Goal: Information Seeking & Learning: Learn about a topic

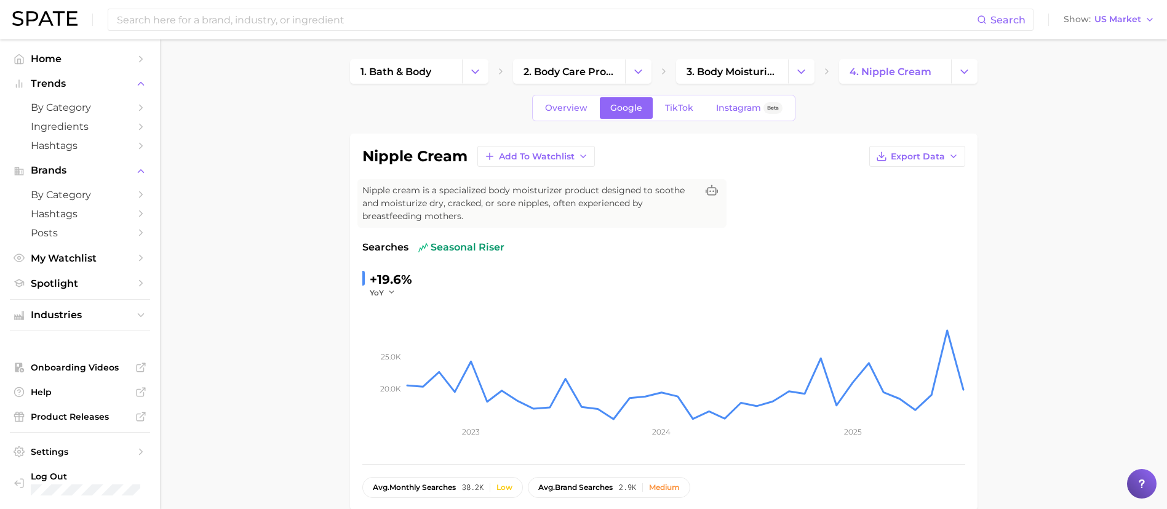
scroll to position [92, 0]
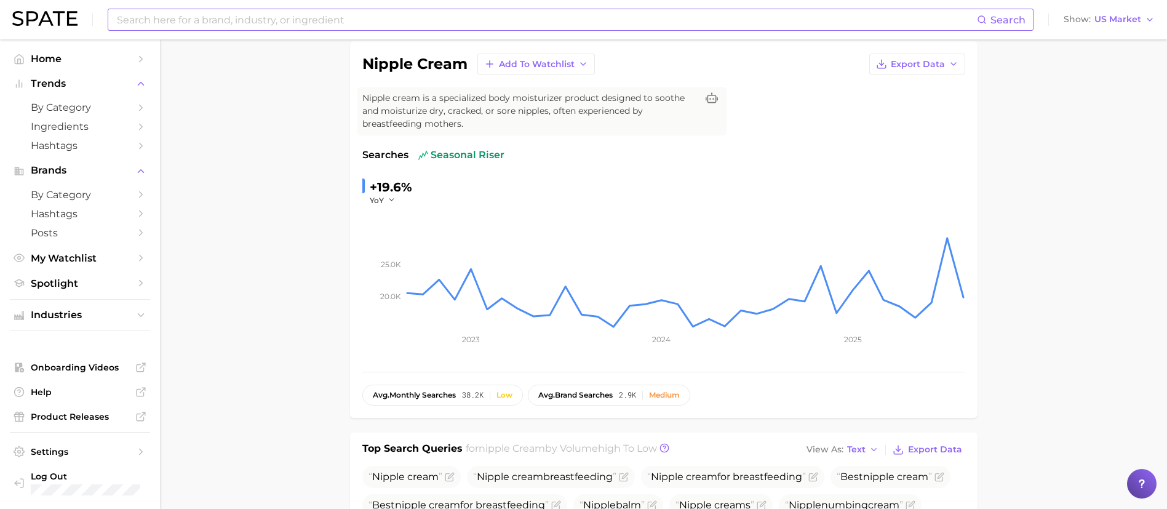
click at [346, 18] on input at bounding box center [546, 19] width 861 height 21
type input "lansinoh"
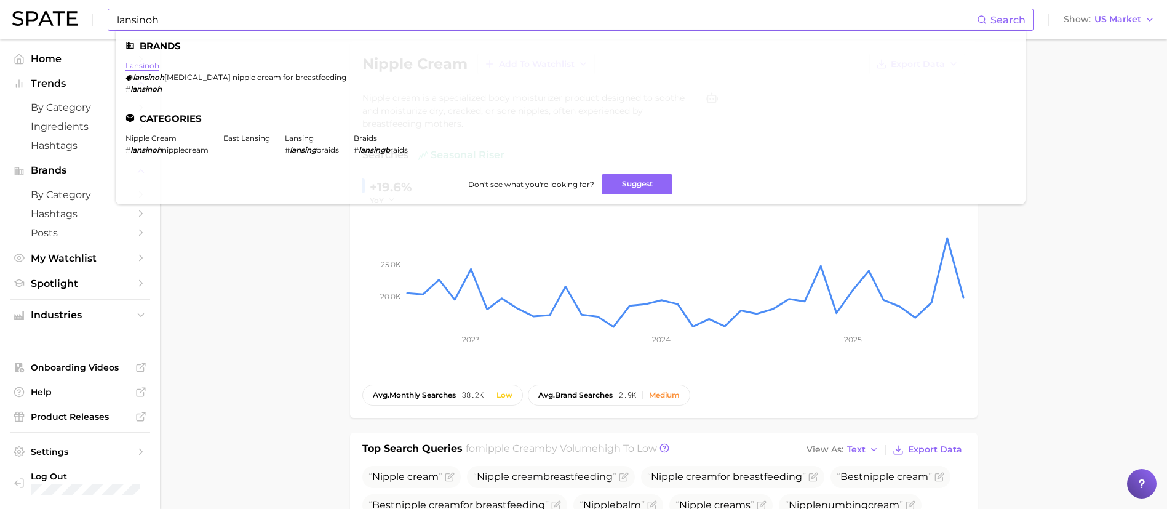
click at [140, 61] on link "lansinoh" at bounding box center [142, 65] width 34 height 9
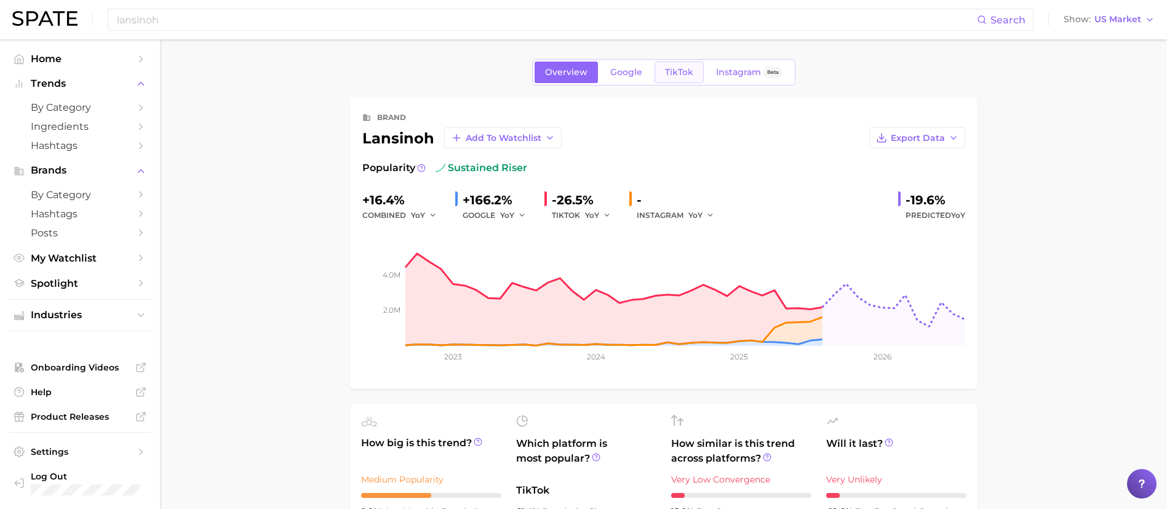
click at [688, 62] on link "TikTok" at bounding box center [678, 73] width 49 height 22
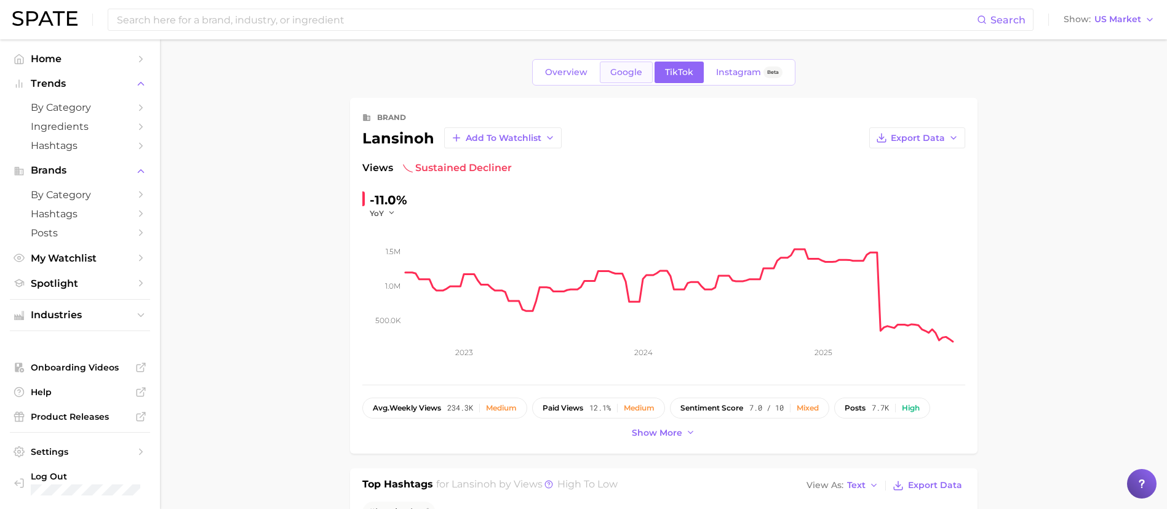
click at [614, 71] on span "Google" at bounding box center [626, 72] width 32 height 10
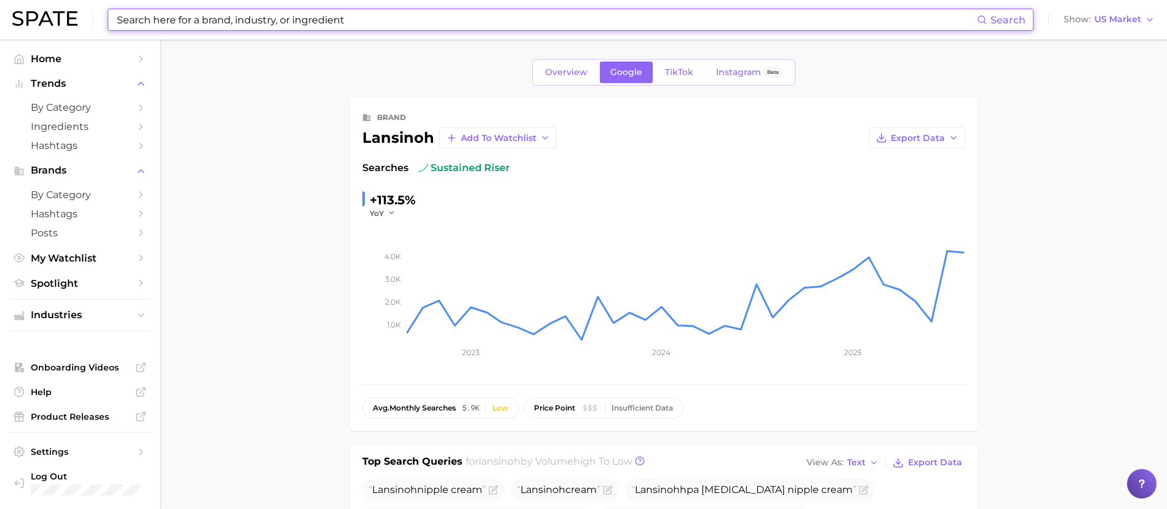
click at [241, 25] on input at bounding box center [546, 19] width 861 height 21
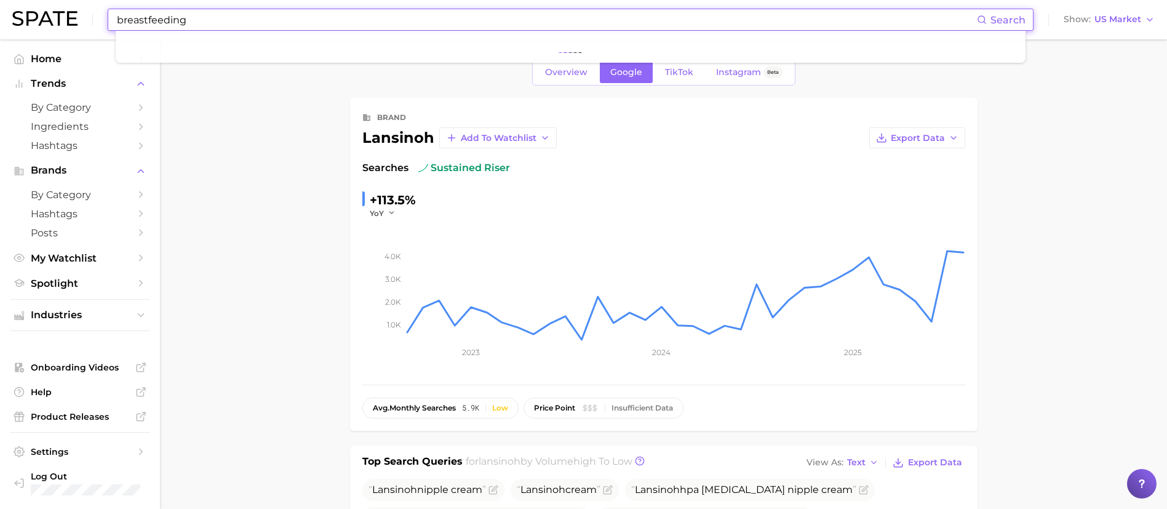
type input "breastfeeding"
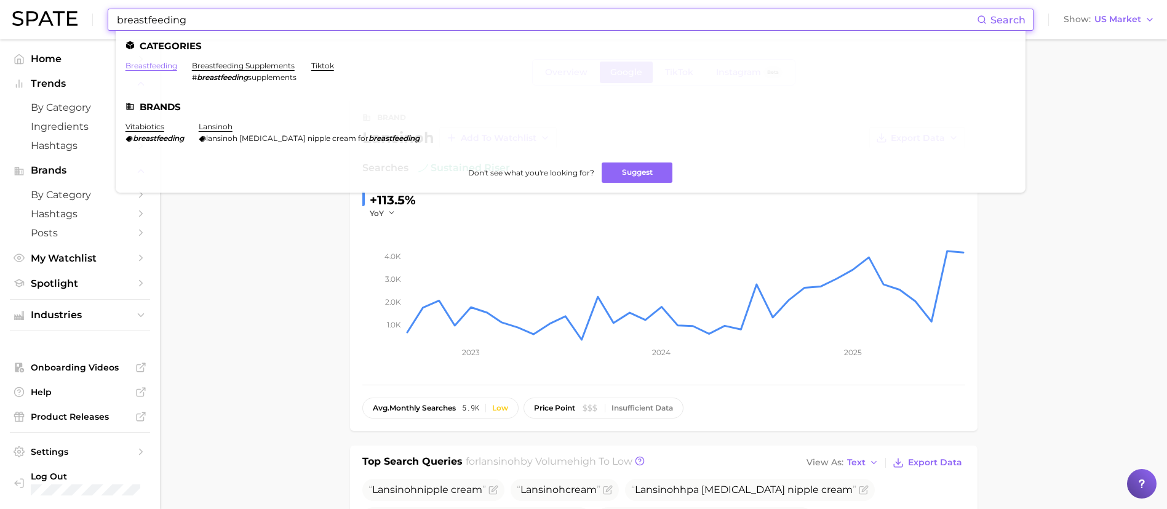
click at [140, 68] on link "breastfeeding" at bounding box center [151, 65] width 52 height 9
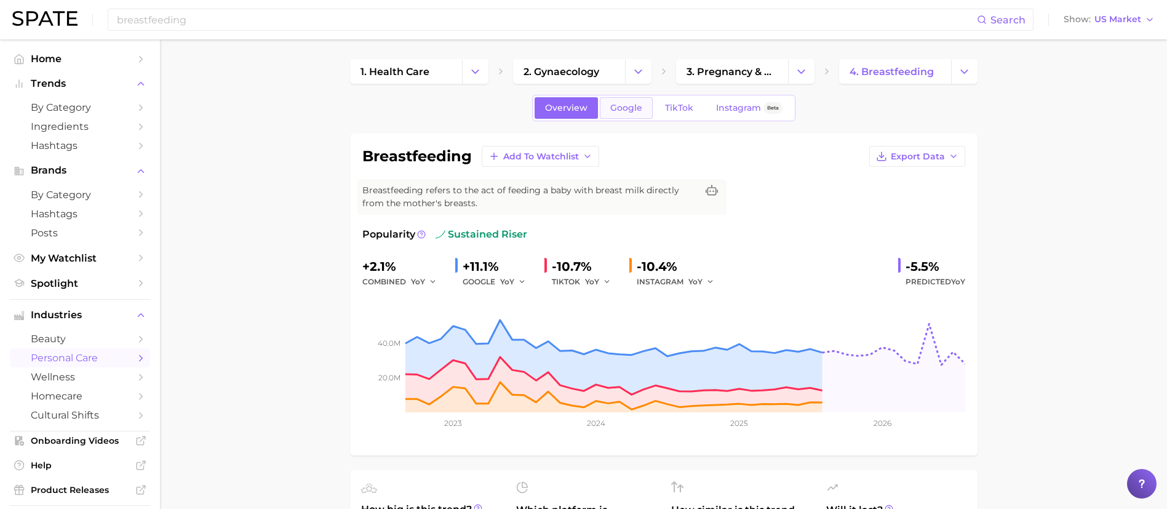
click at [626, 116] on link "Google" at bounding box center [626, 108] width 53 height 22
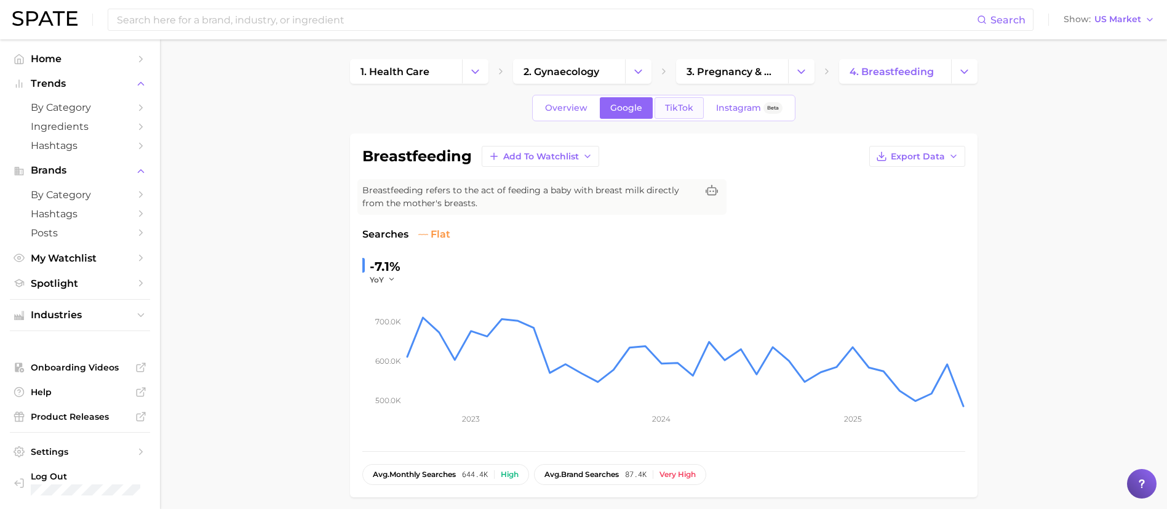
click at [683, 108] on span "TikTok" at bounding box center [679, 108] width 28 height 10
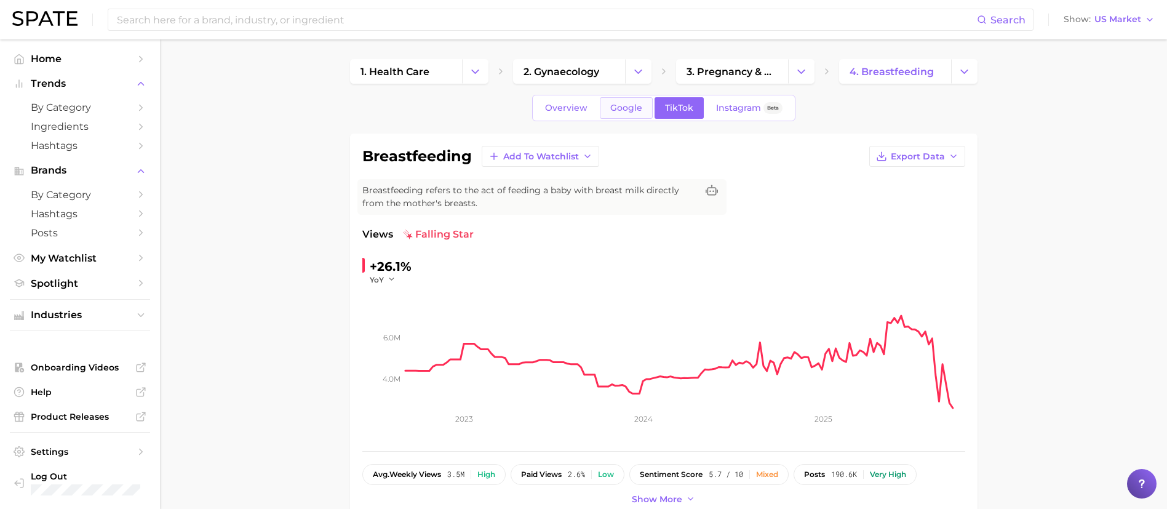
click at [629, 110] on span "Google" at bounding box center [626, 108] width 32 height 10
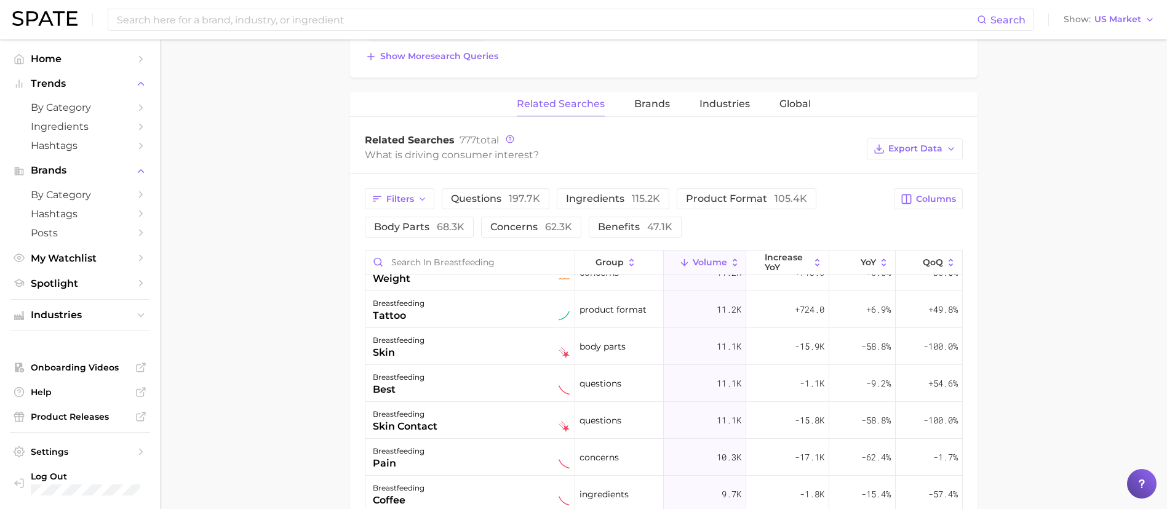
scroll to position [646, 0]
click at [658, 100] on span "Brands" at bounding box center [652, 103] width 36 height 11
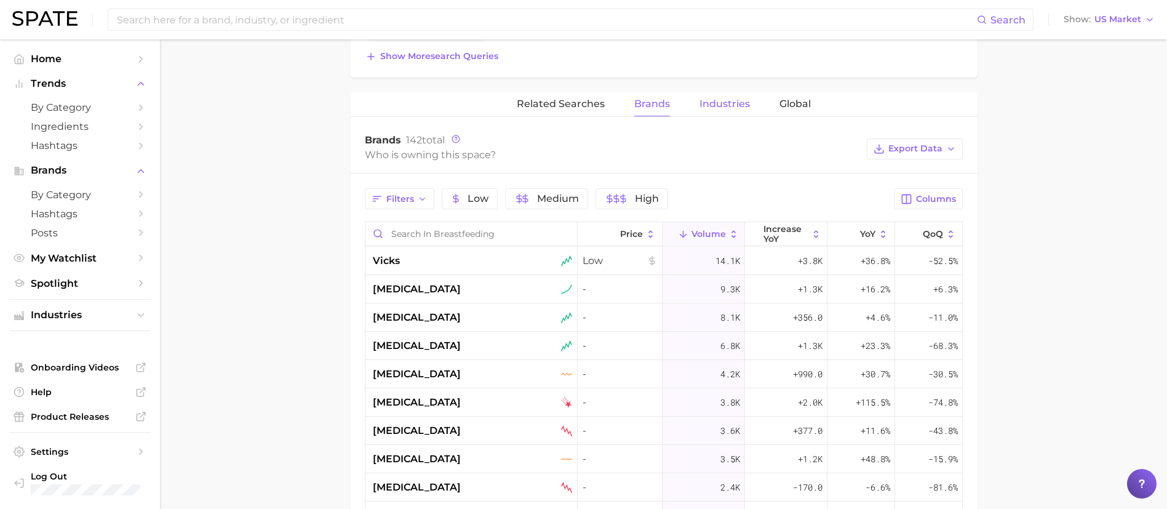
click at [717, 101] on span "Industries" at bounding box center [724, 103] width 50 height 11
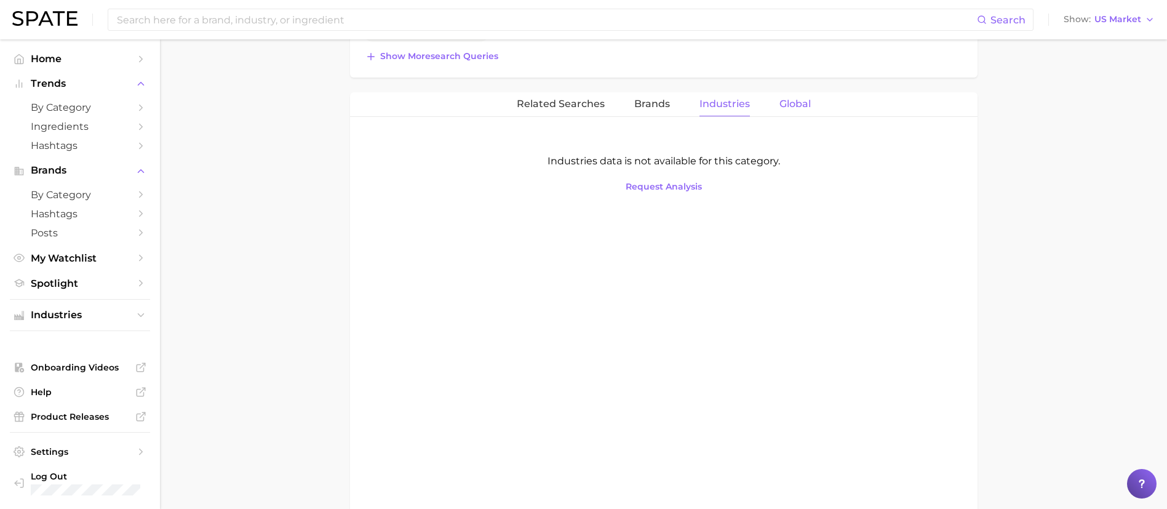
click at [798, 105] on span "Global" at bounding box center [794, 103] width 31 height 11
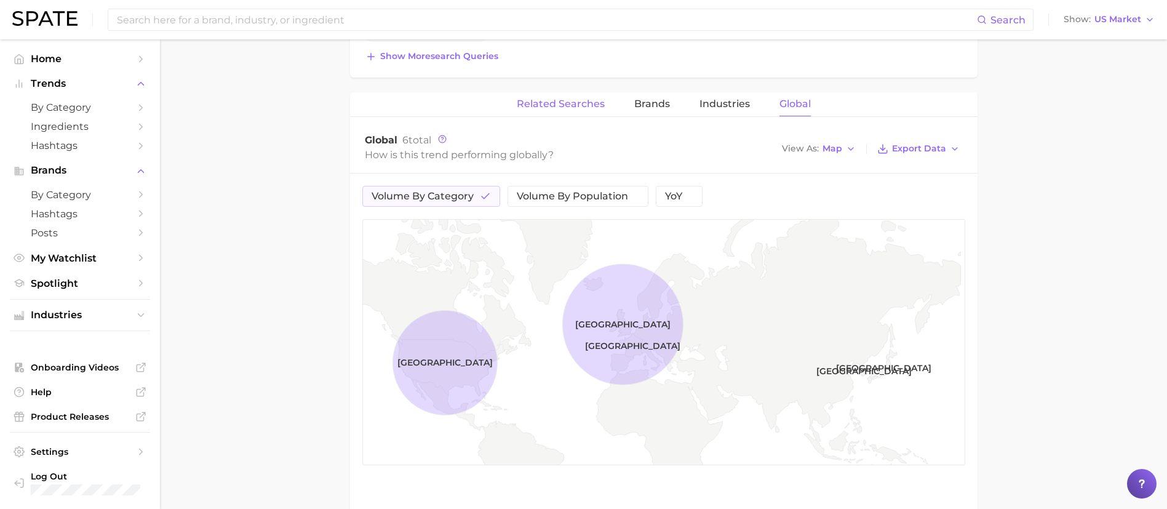
click at [523, 104] on span "Related Searches" at bounding box center [561, 103] width 88 height 11
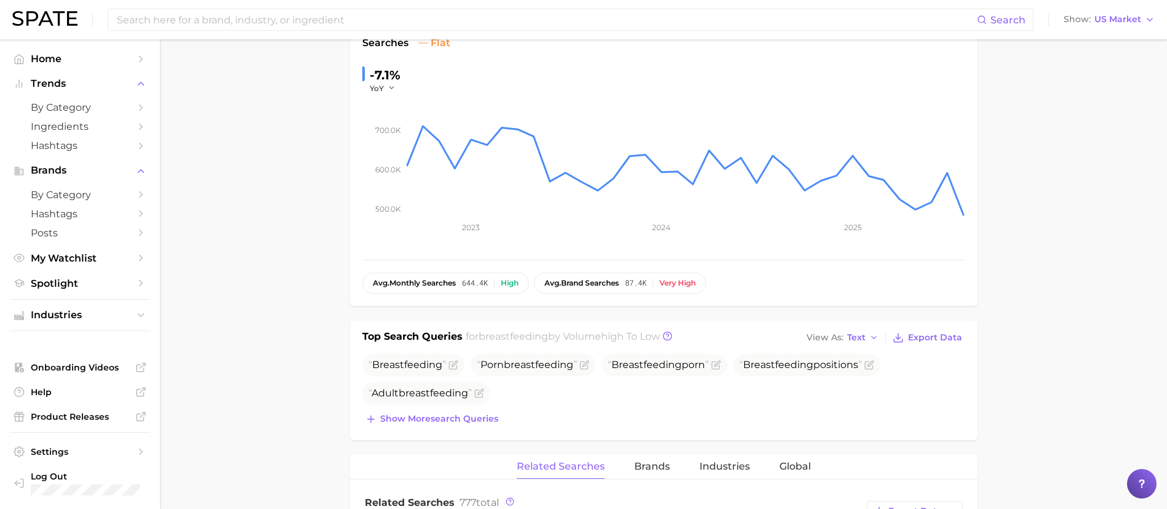
scroll to position [222, 0]
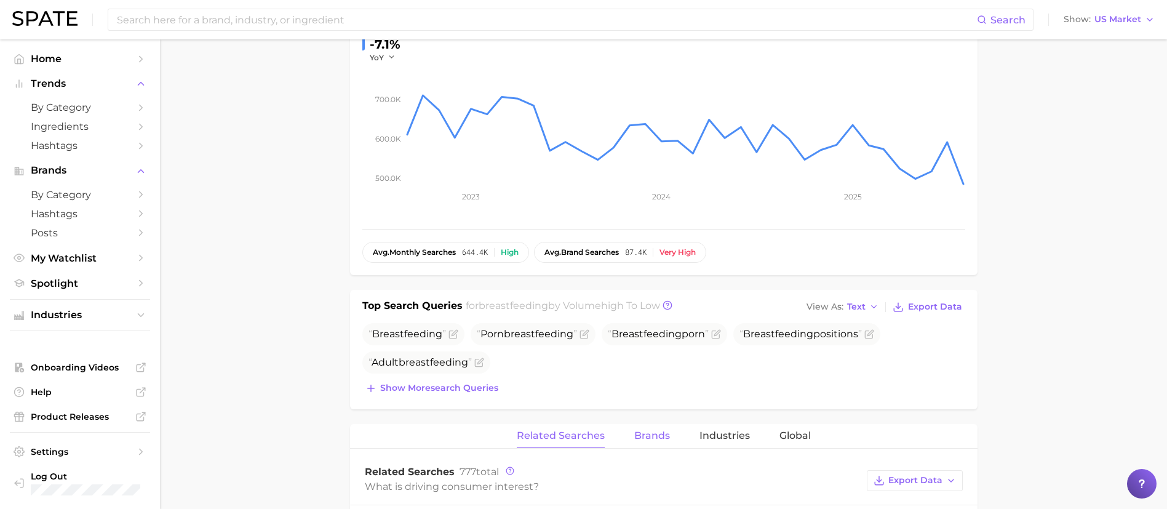
click at [650, 440] on span "Brands" at bounding box center [652, 435] width 36 height 11
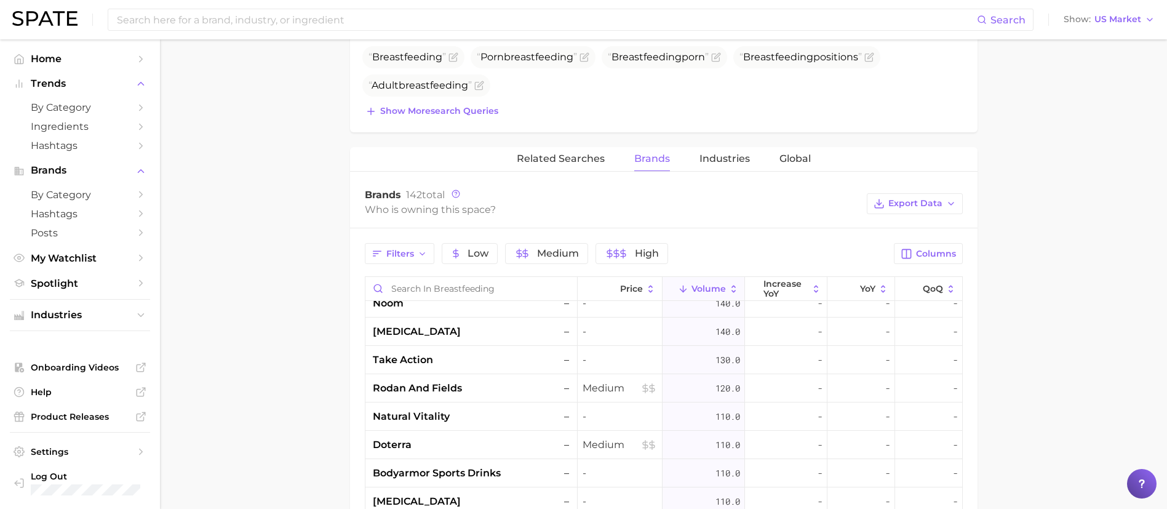
scroll to position [2030, 0]
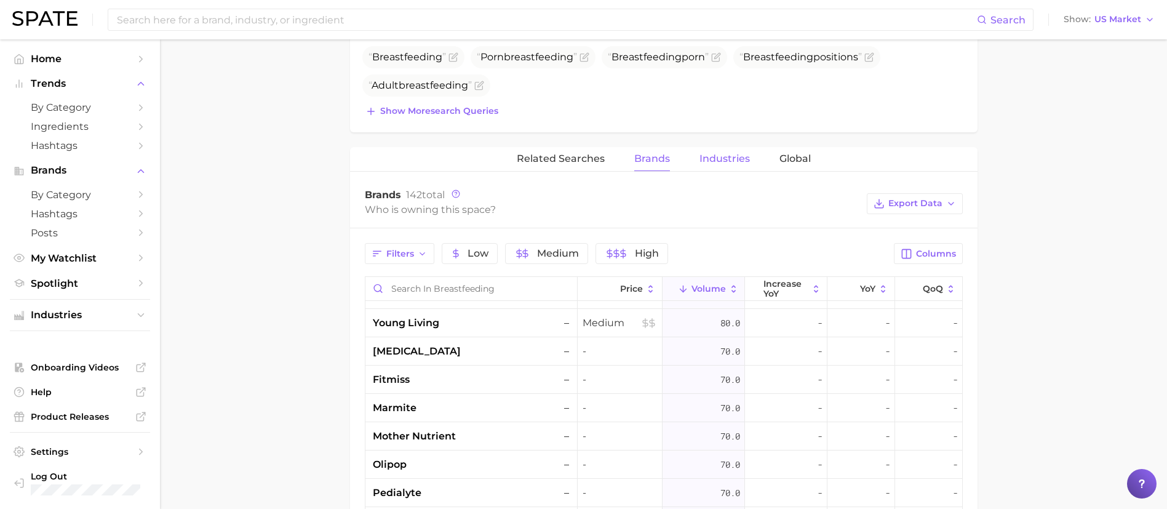
click at [710, 156] on span "Industries" at bounding box center [724, 158] width 50 height 11
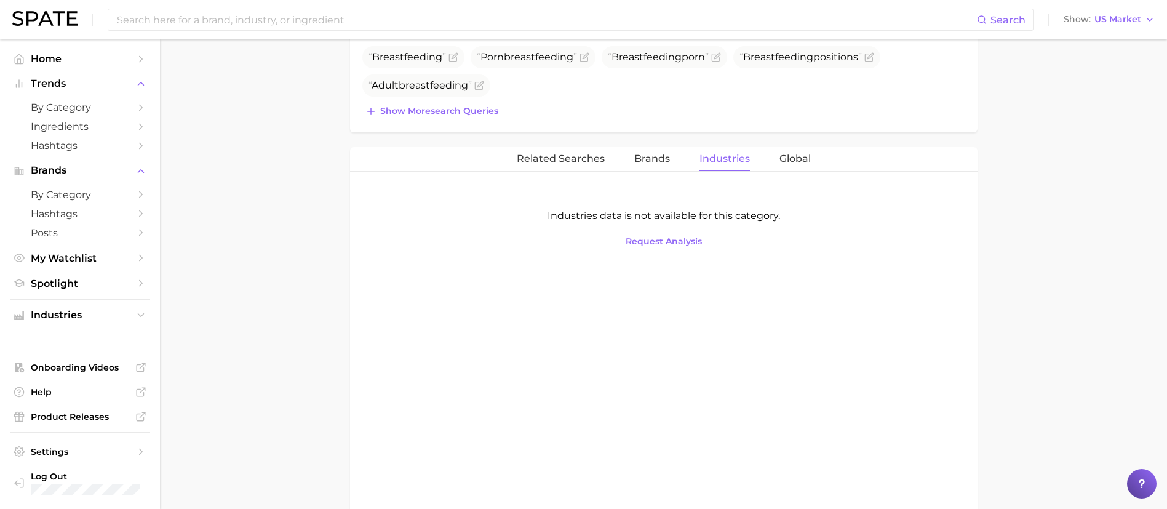
click at [626, 162] on div "Related Searches Brands Industries Global" at bounding box center [663, 159] width 627 height 25
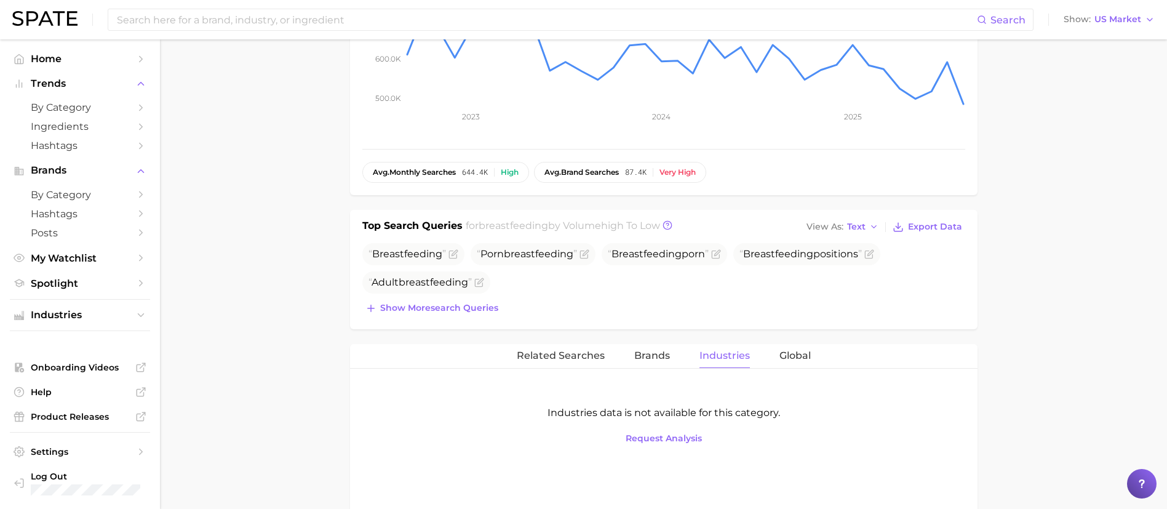
scroll to position [0, 0]
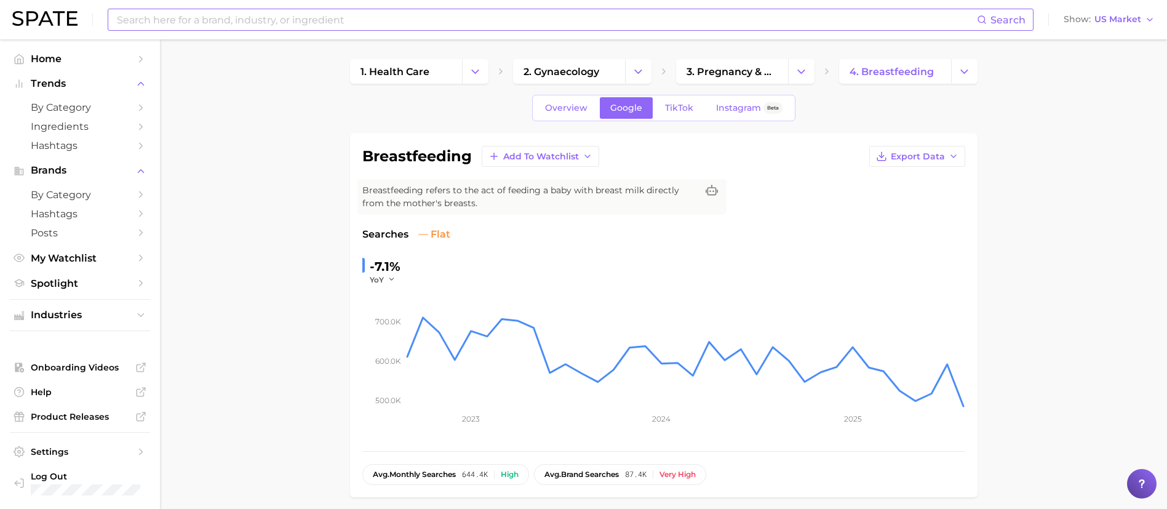
click at [381, 16] on input at bounding box center [546, 19] width 861 height 21
click at [119, 20] on input "pigeonbottles" at bounding box center [546, 19] width 861 height 21
click at [630, 53] on button "Suggest" at bounding box center [632, 51] width 71 height 20
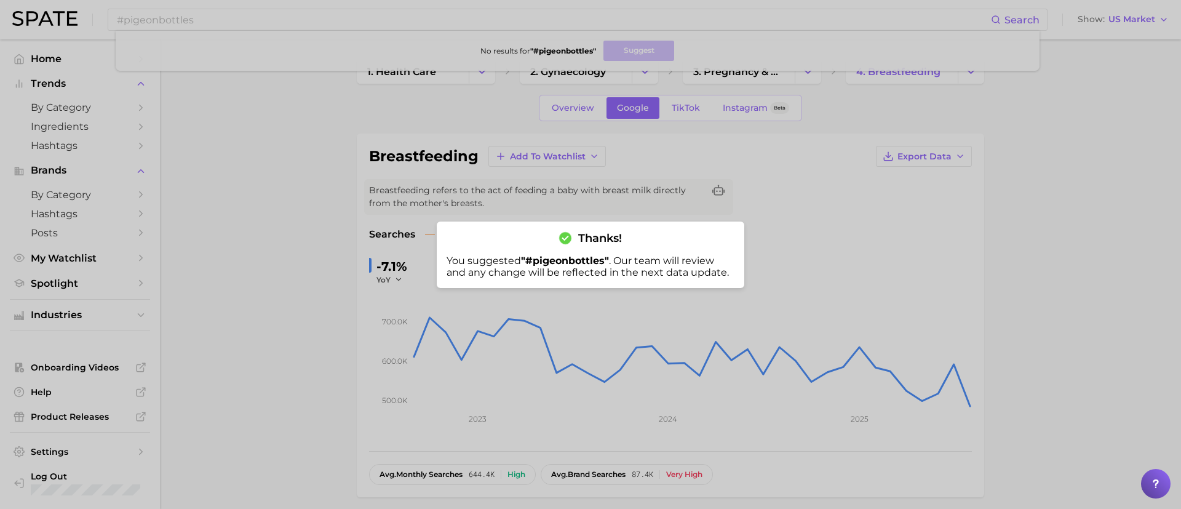
click at [277, 164] on div at bounding box center [590, 254] width 1181 height 509
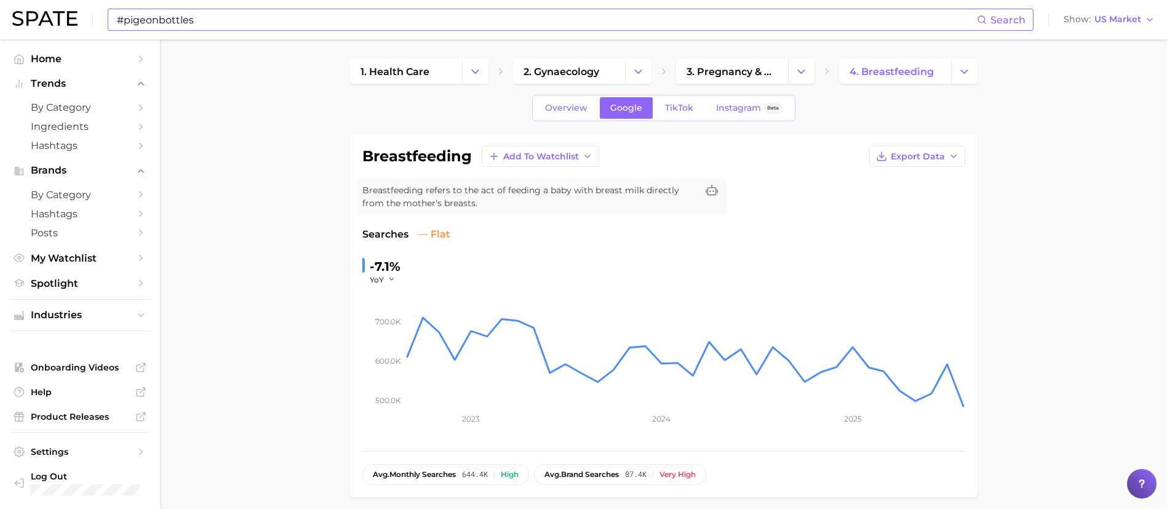
click at [193, 21] on input "#pigeonbottles" at bounding box center [546, 19] width 861 height 21
drag, startPoint x: 193, startPoint y: 21, endPoint x: 82, endPoint y: 27, distance: 110.9
click at [82, 27] on div "#pigeonbottles Search No results for " #pigeonbottles " Suggest Show US Market" at bounding box center [583, 19] width 1142 height 39
click at [144, 16] on input "bottleandnipples" at bounding box center [546, 19] width 861 height 21
click at [173, 21] on input "bottles andnipples" at bounding box center [546, 19] width 861 height 21
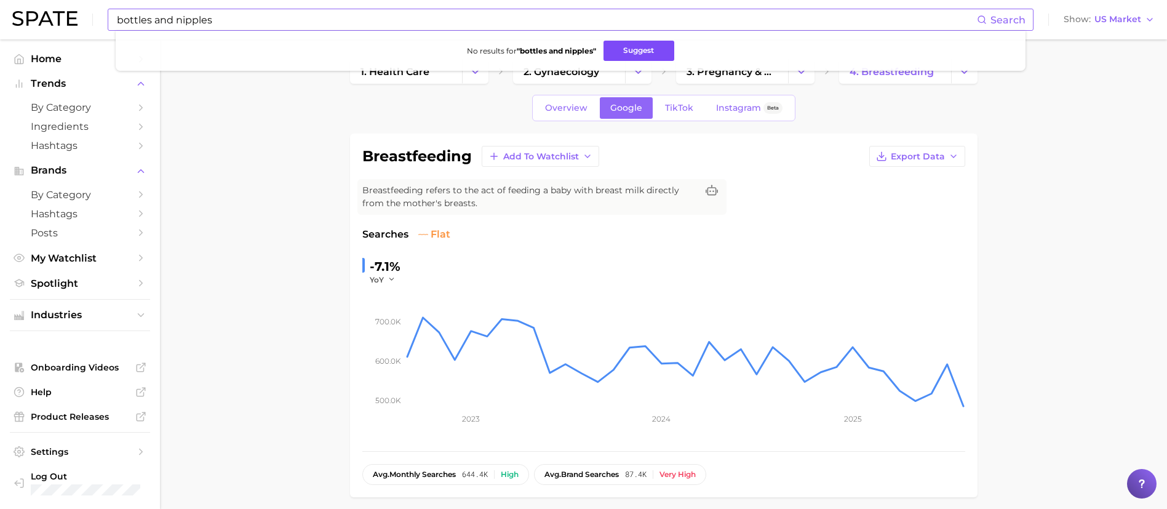
click at [654, 50] on button "Suggest" at bounding box center [638, 51] width 71 height 20
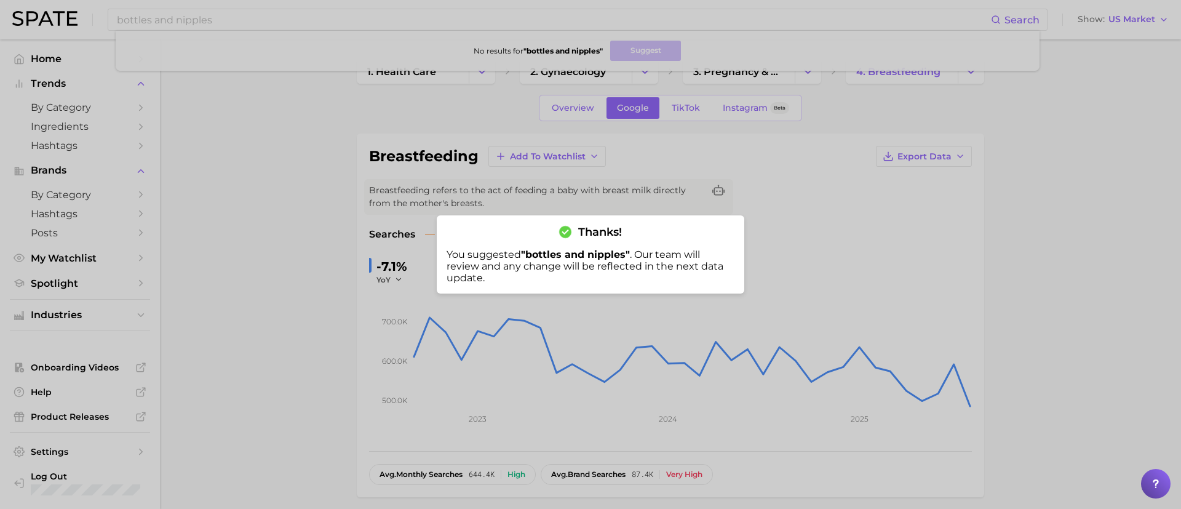
click at [491, 39] on div at bounding box center [590, 254] width 1181 height 509
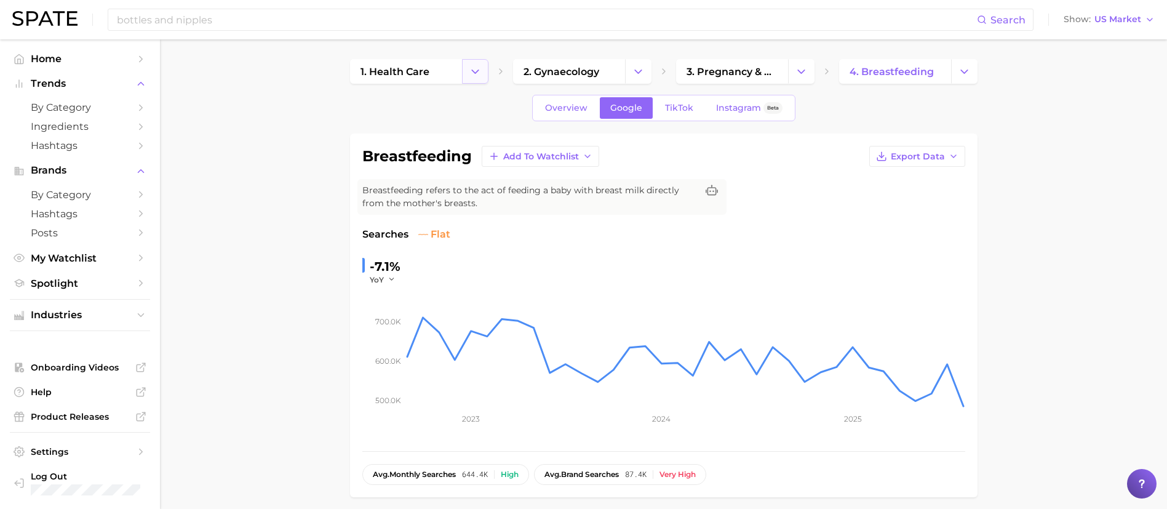
click at [474, 75] on icon "Change Category" at bounding box center [475, 71] width 13 height 13
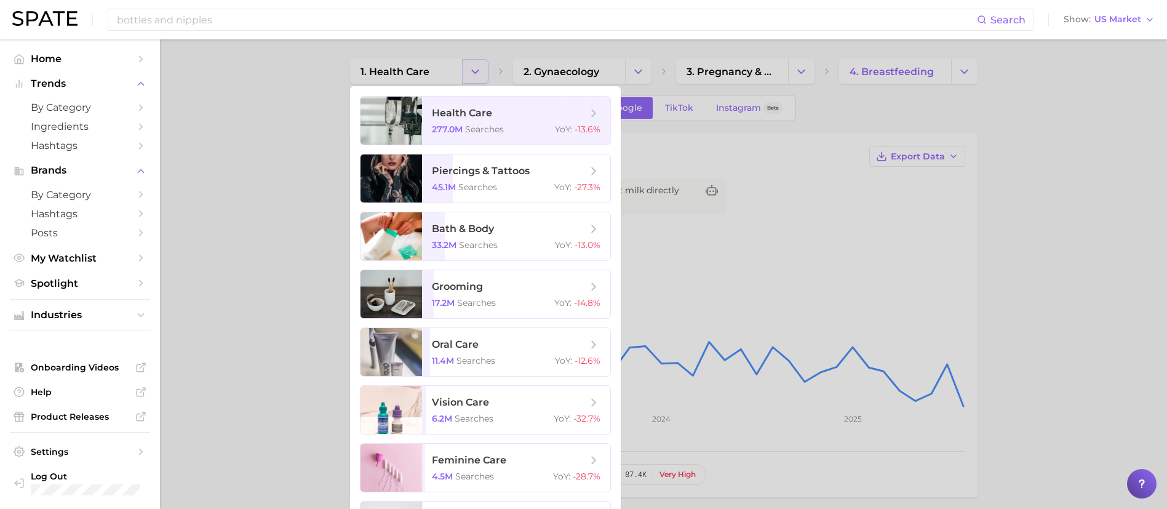
click at [474, 75] on div at bounding box center [583, 254] width 1167 height 509
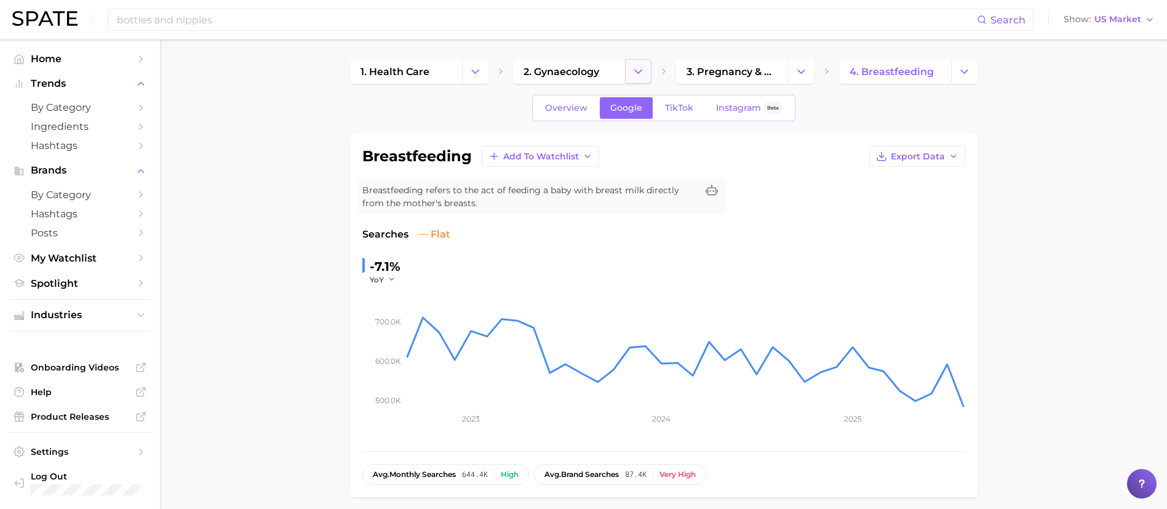
click at [636, 64] on button "Change Category" at bounding box center [638, 71] width 26 height 25
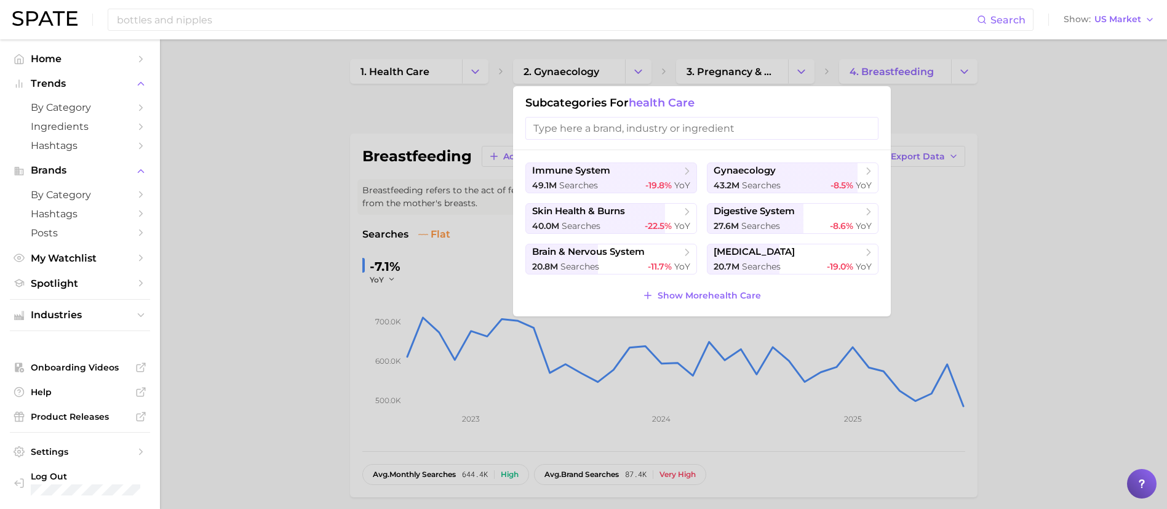
click at [635, 64] on div at bounding box center [583, 254] width 1167 height 509
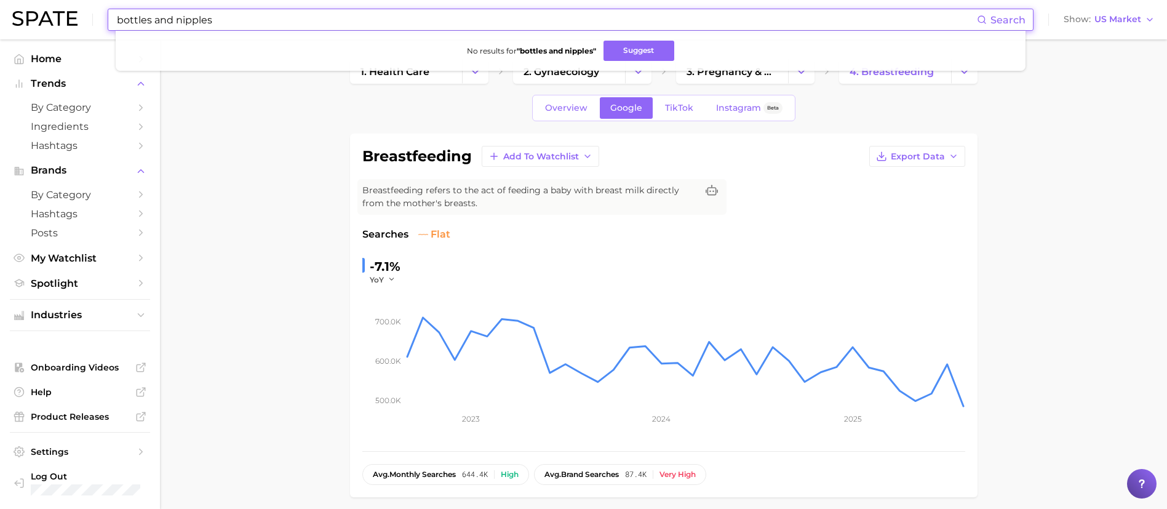
click at [515, 16] on input "bottles and nipples" at bounding box center [546, 19] width 861 height 21
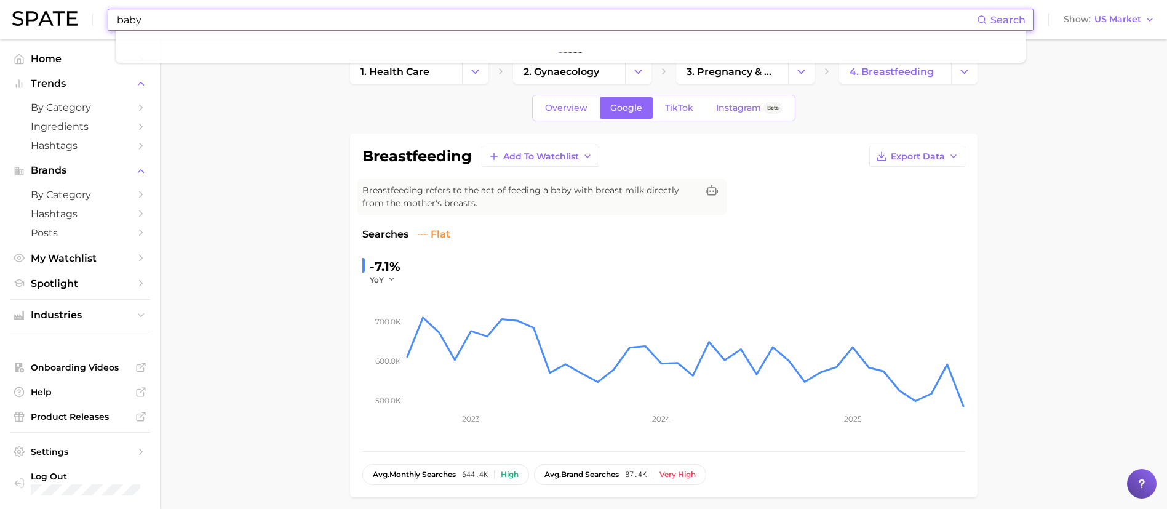
type input "baby"
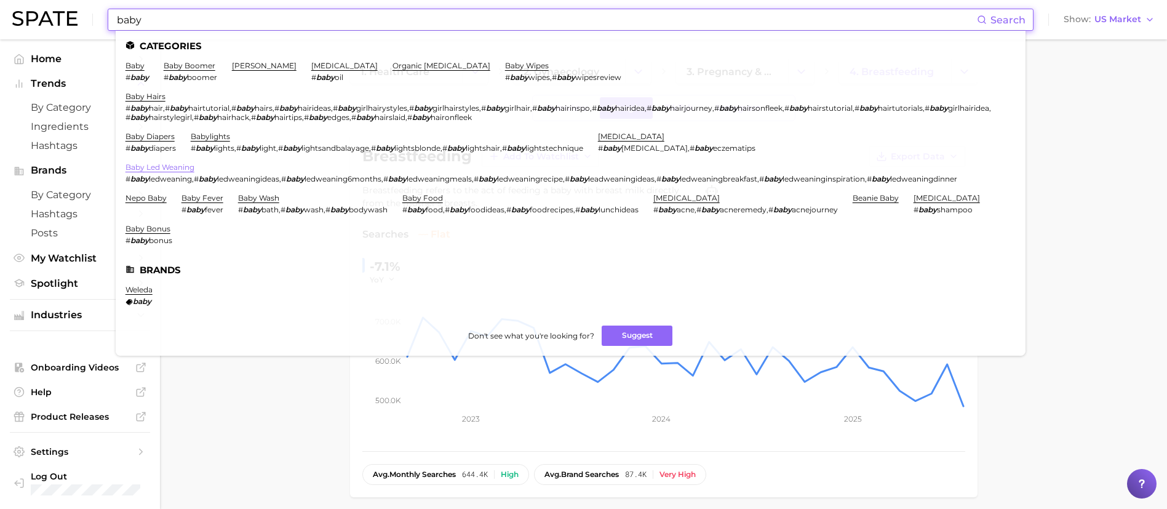
click at [168, 166] on link "baby led weaning" at bounding box center [159, 166] width 69 height 9
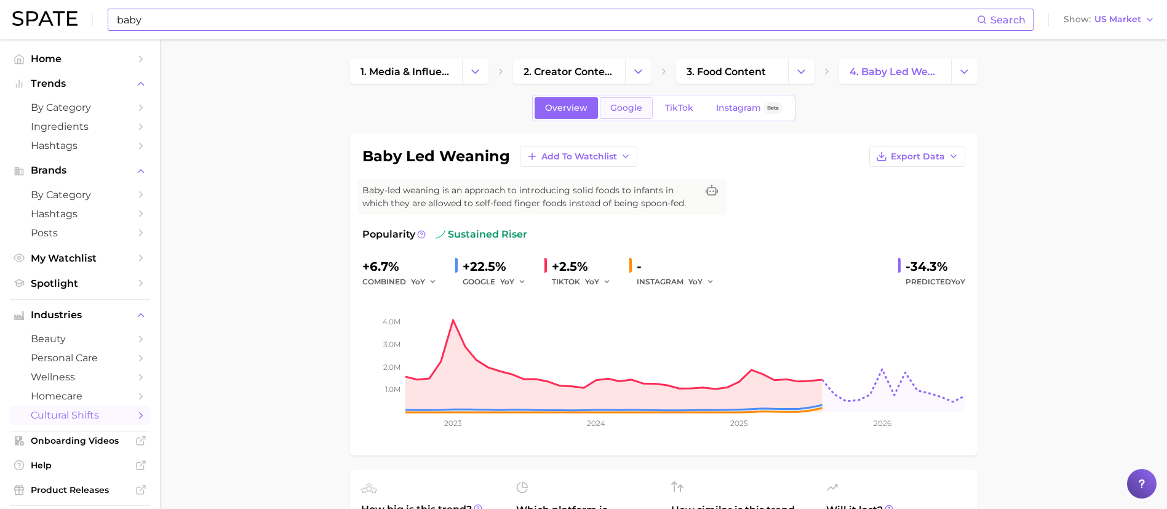
click at [632, 111] on span "Google" at bounding box center [626, 108] width 32 height 10
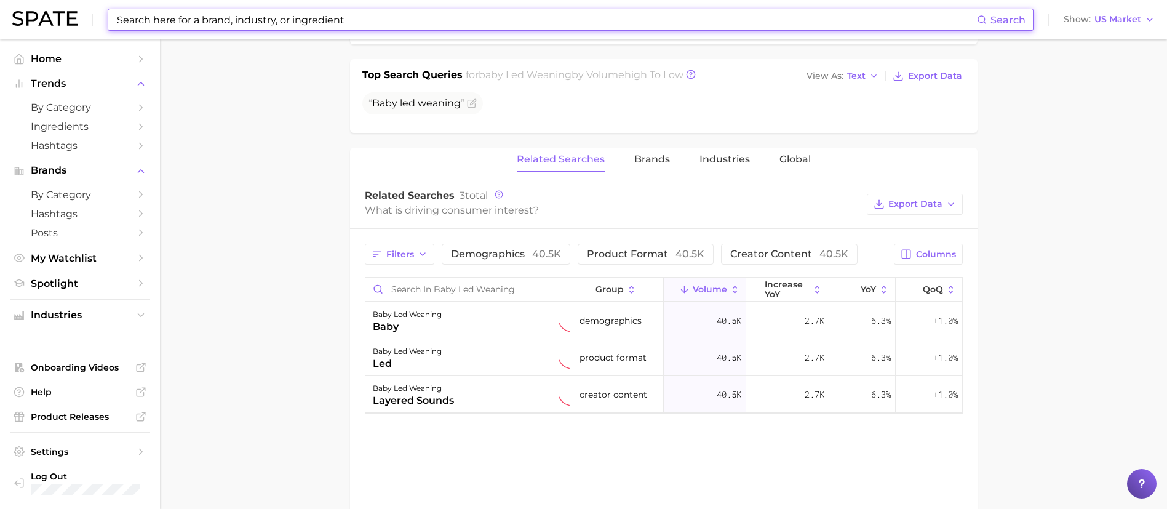
scroll to position [461, 0]
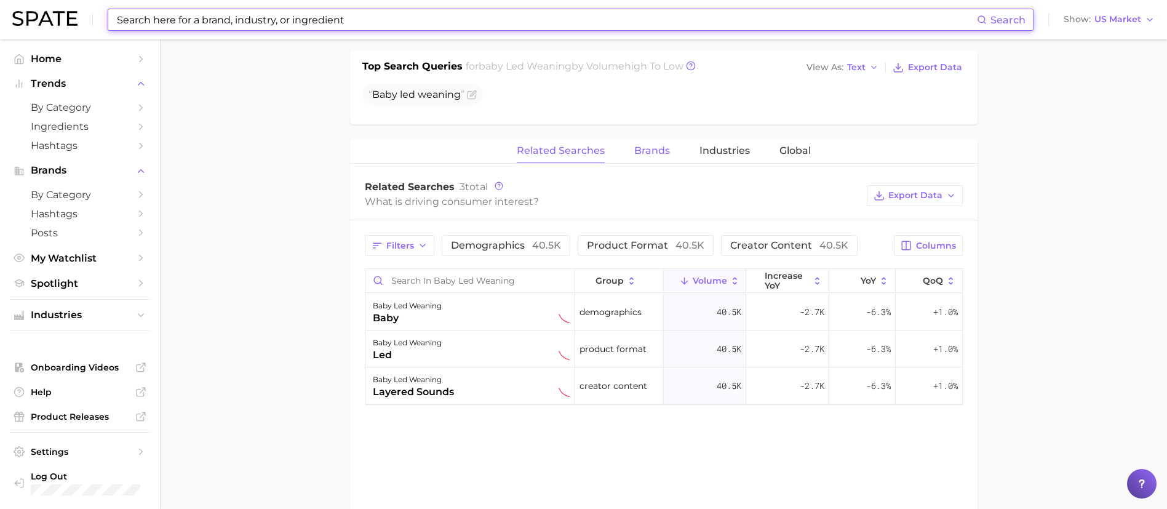
click at [656, 148] on span "Brands" at bounding box center [652, 150] width 36 height 11
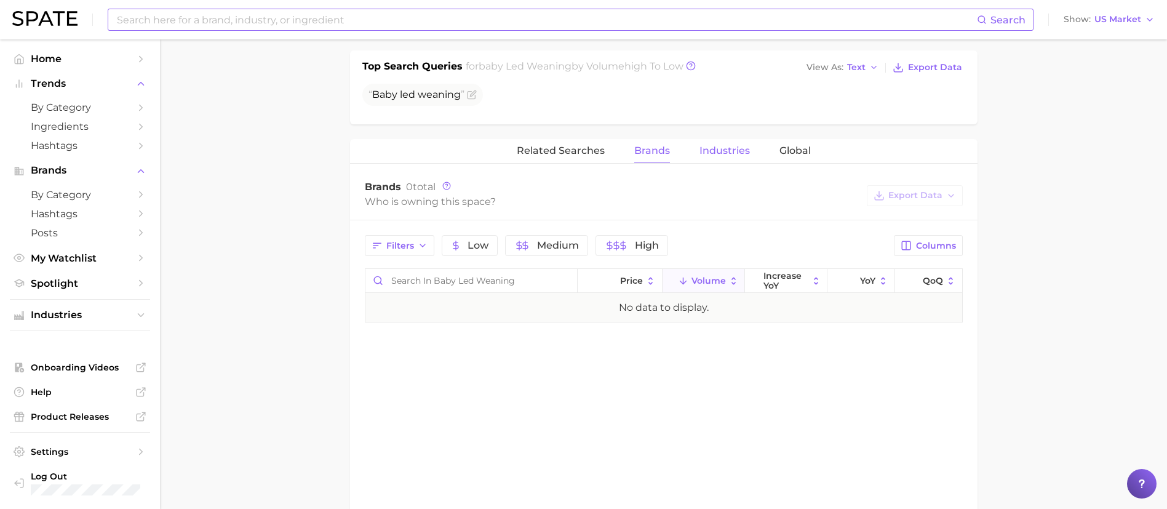
click at [706, 148] on span "Industries" at bounding box center [724, 150] width 50 height 11
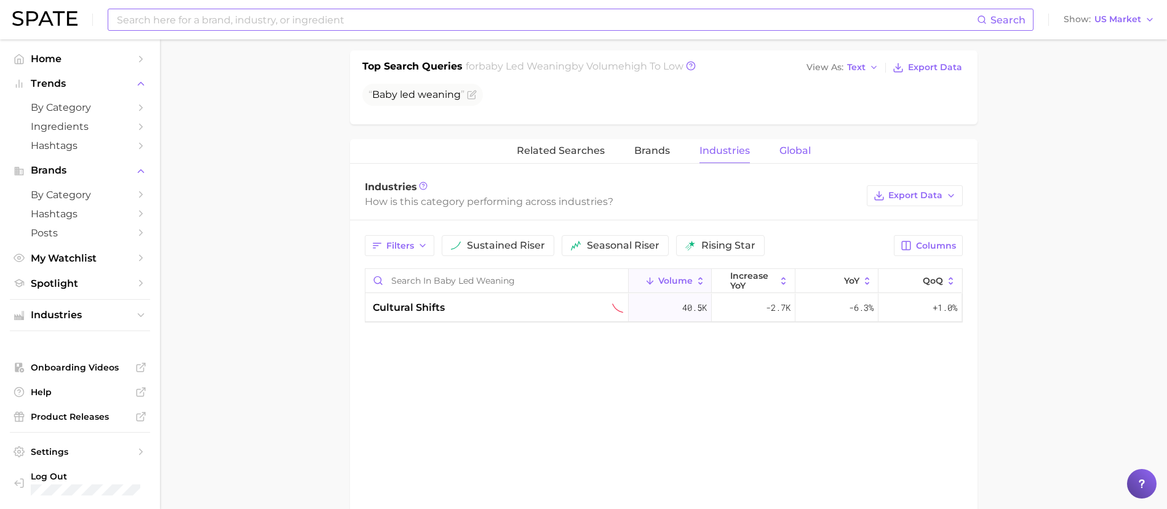
click at [788, 149] on span "Global" at bounding box center [794, 150] width 31 height 11
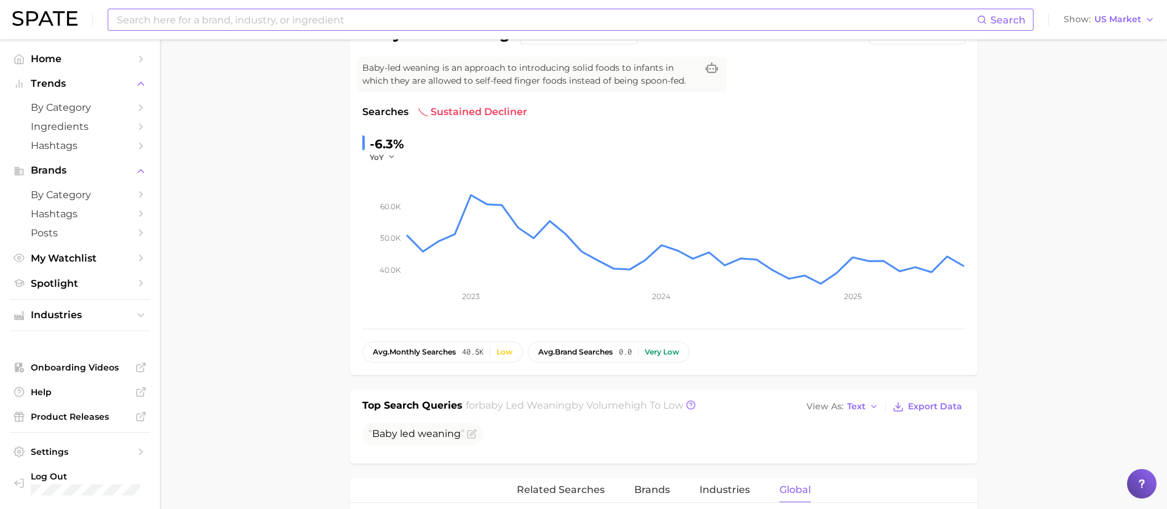
scroll to position [0, 0]
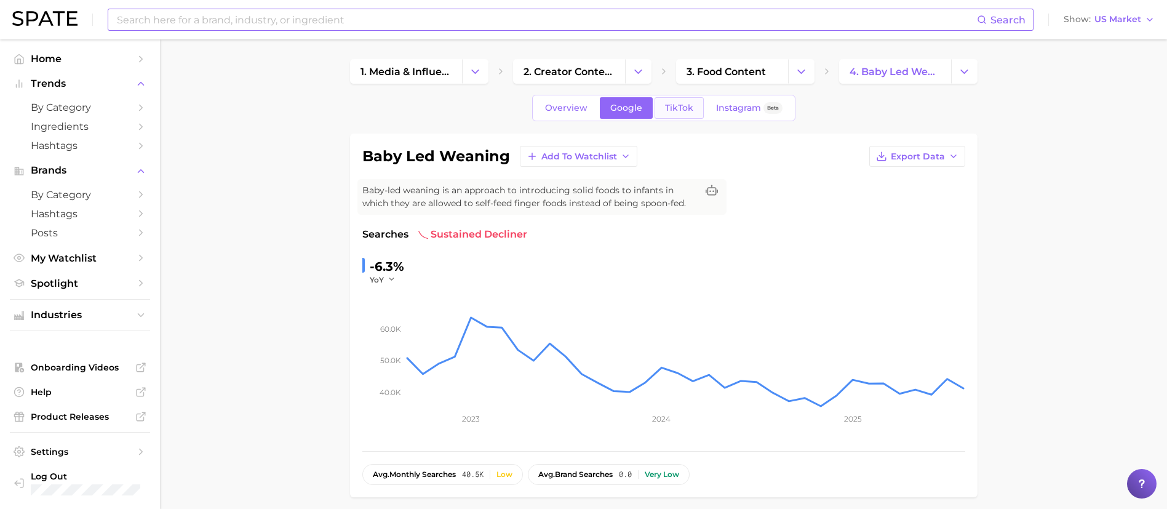
click at [669, 108] on span "TikTok" at bounding box center [679, 108] width 28 height 10
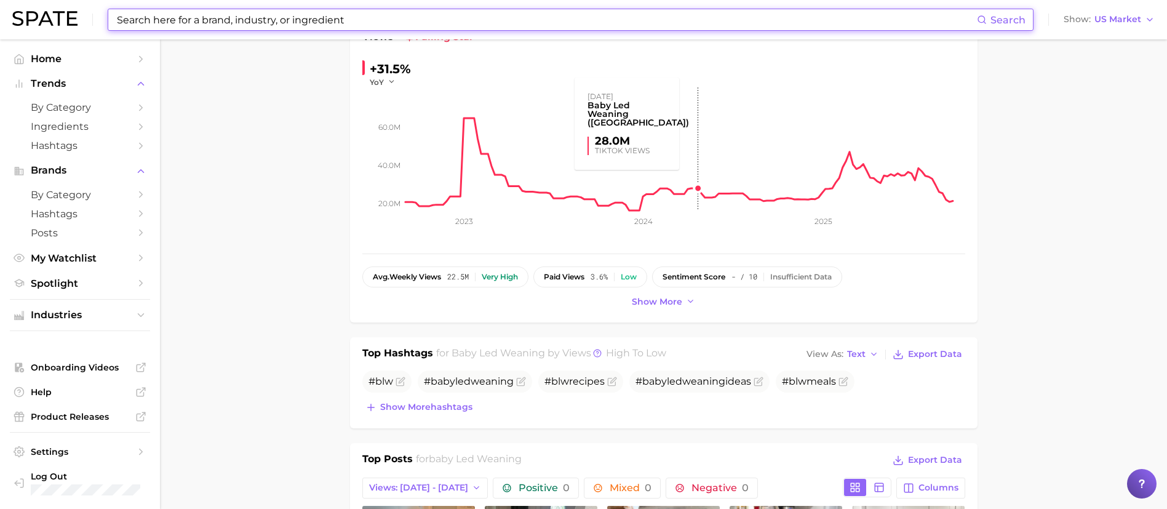
scroll to position [461, 0]
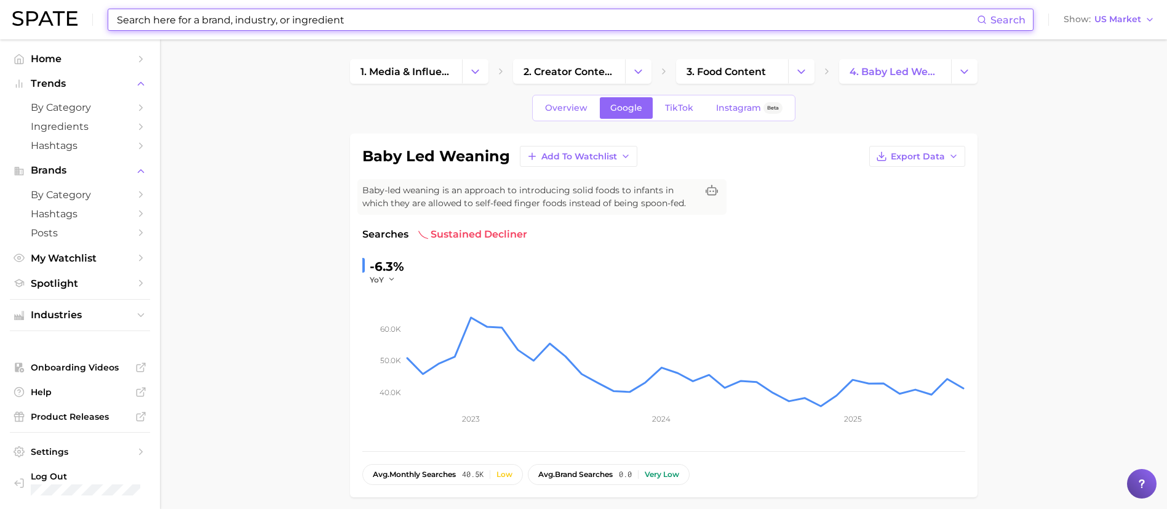
click at [346, 18] on input at bounding box center [546, 19] width 861 height 21
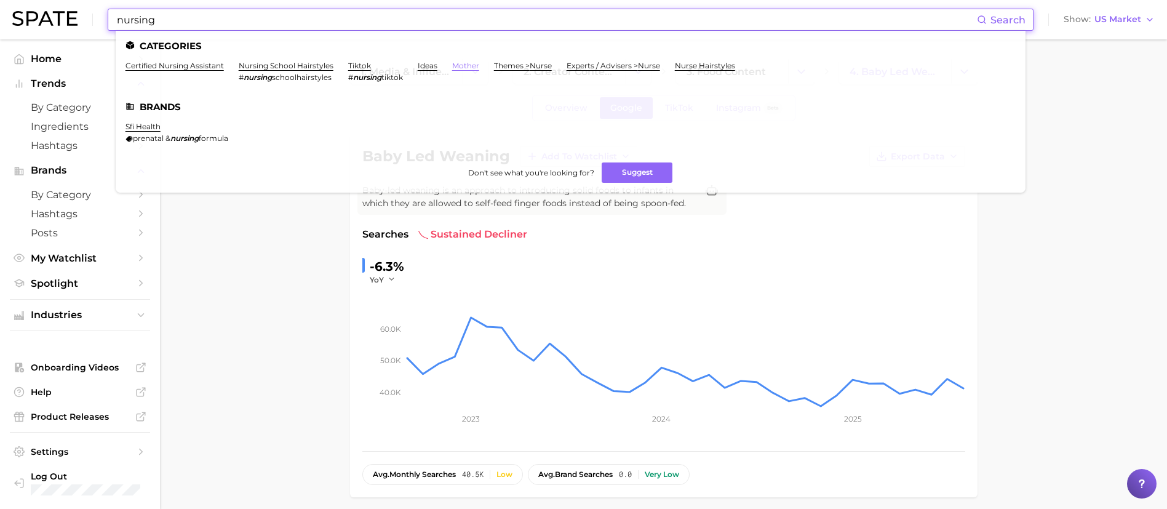
click at [464, 64] on link "mother" at bounding box center [465, 65] width 27 height 9
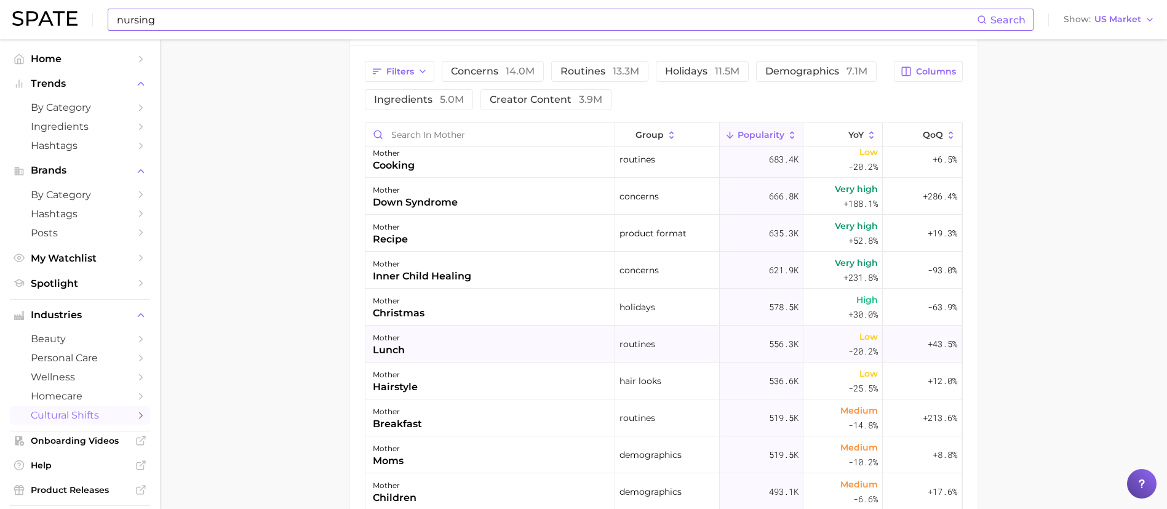
scroll to position [738, 0]
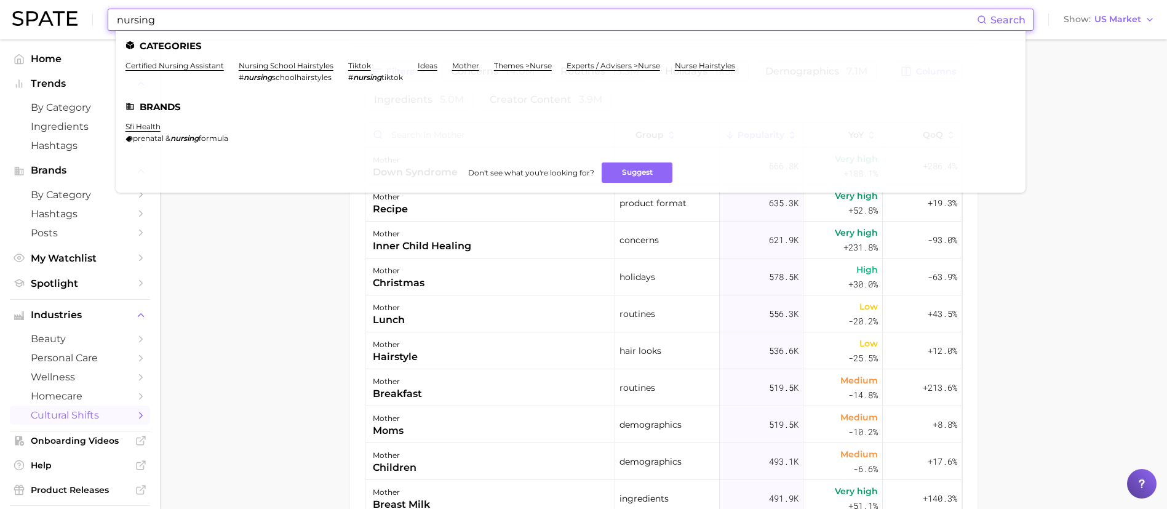
click at [172, 25] on input "nursing" at bounding box center [546, 19] width 861 height 21
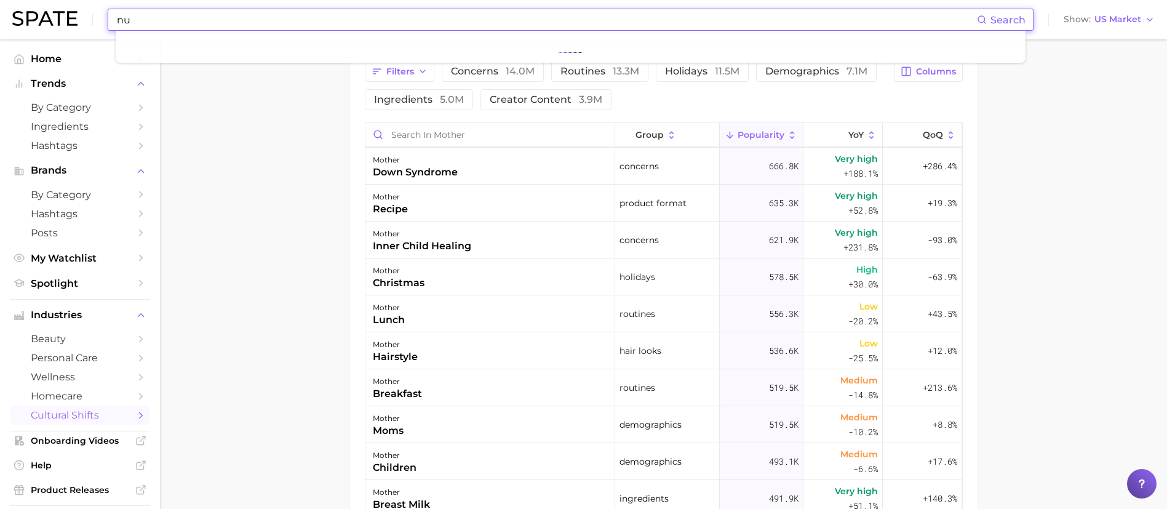
type input "n"
type input "breast pump"
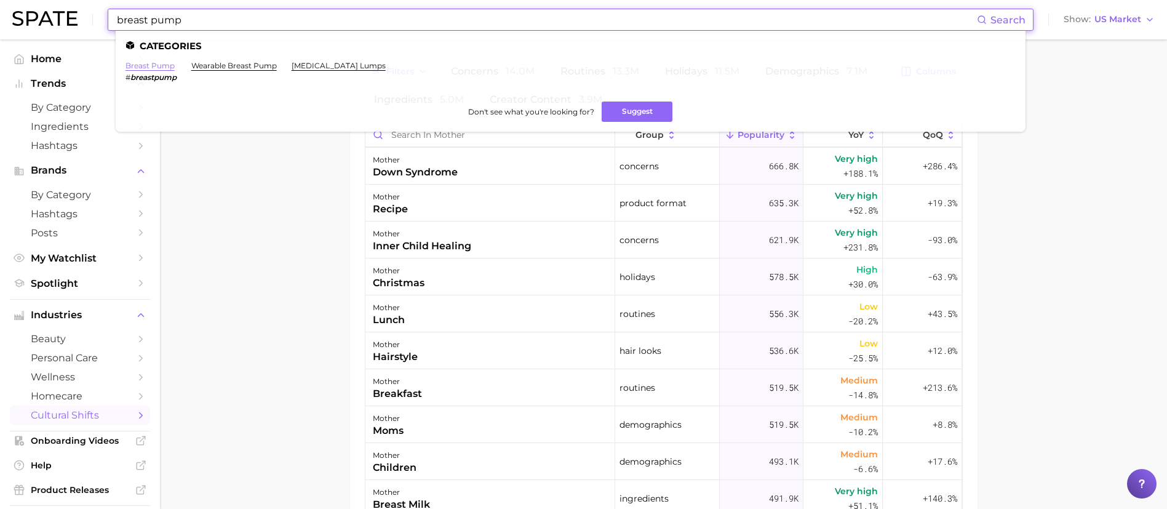
click at [157, 68] on link "breast pump" at bounding box center [149, 65] width 49 height 9
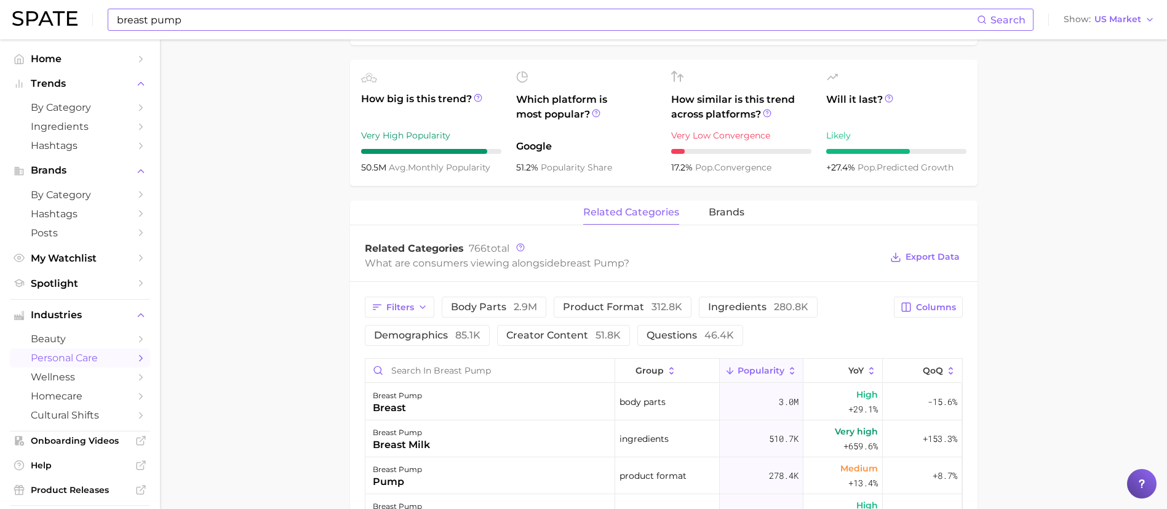
scroll to position [554, 0]
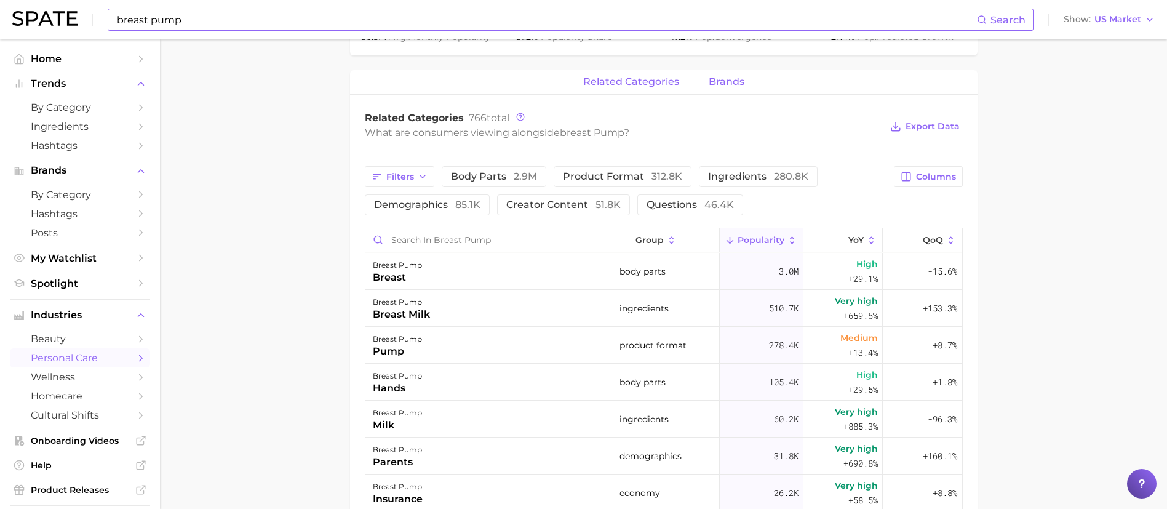
click at [738, 82] on span "brands" at bounding box center [727, 81] width 36 height 11
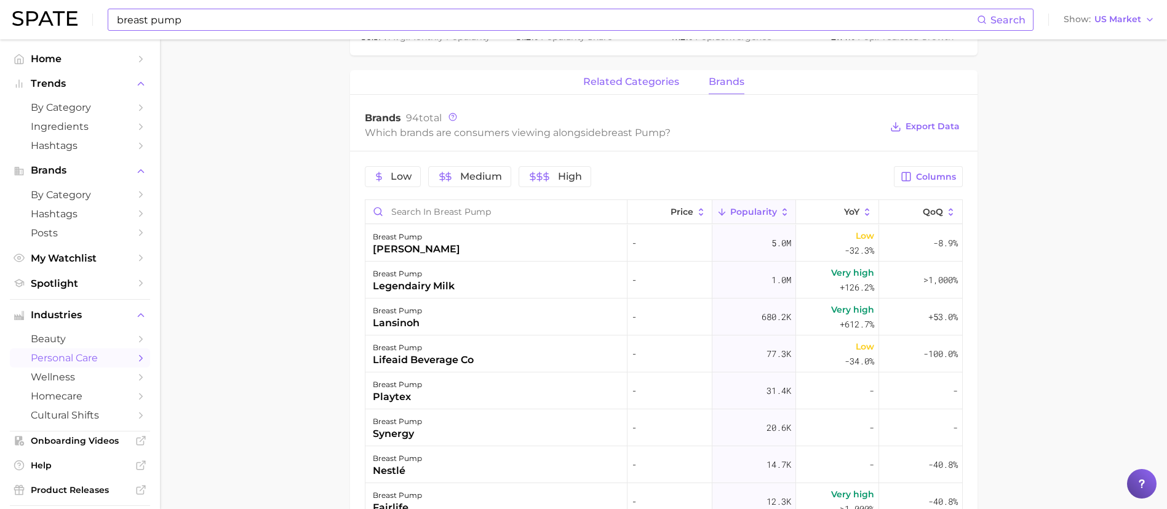
click at [646, 89] on button "related categories" at bounding box center [631, 82] width 96 height 24
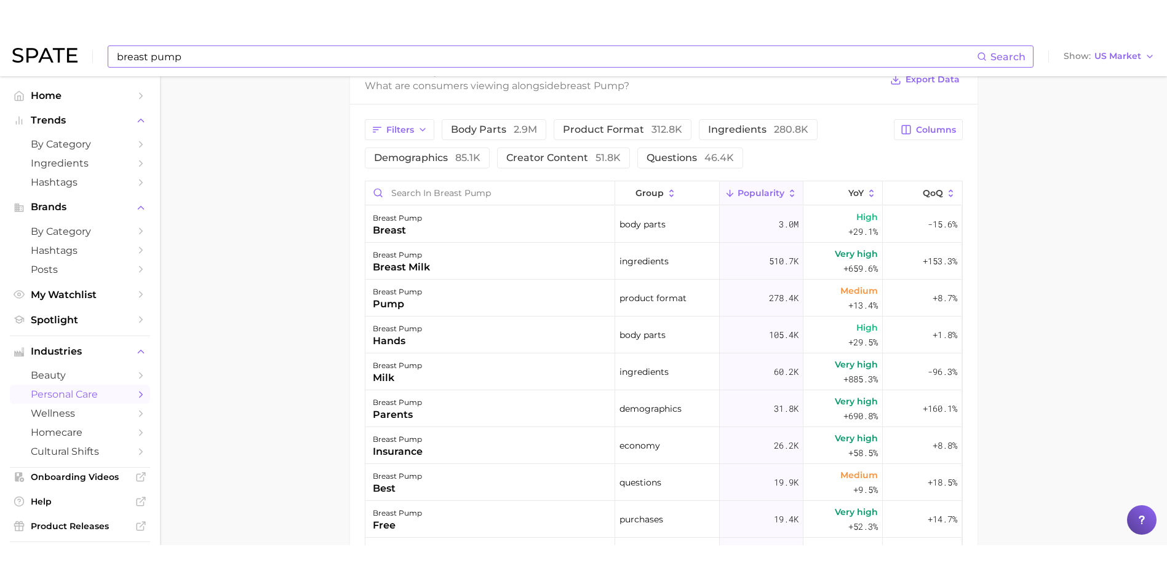
scroll to position [738, 0]
